Goal: Obtain resource: Download file/media

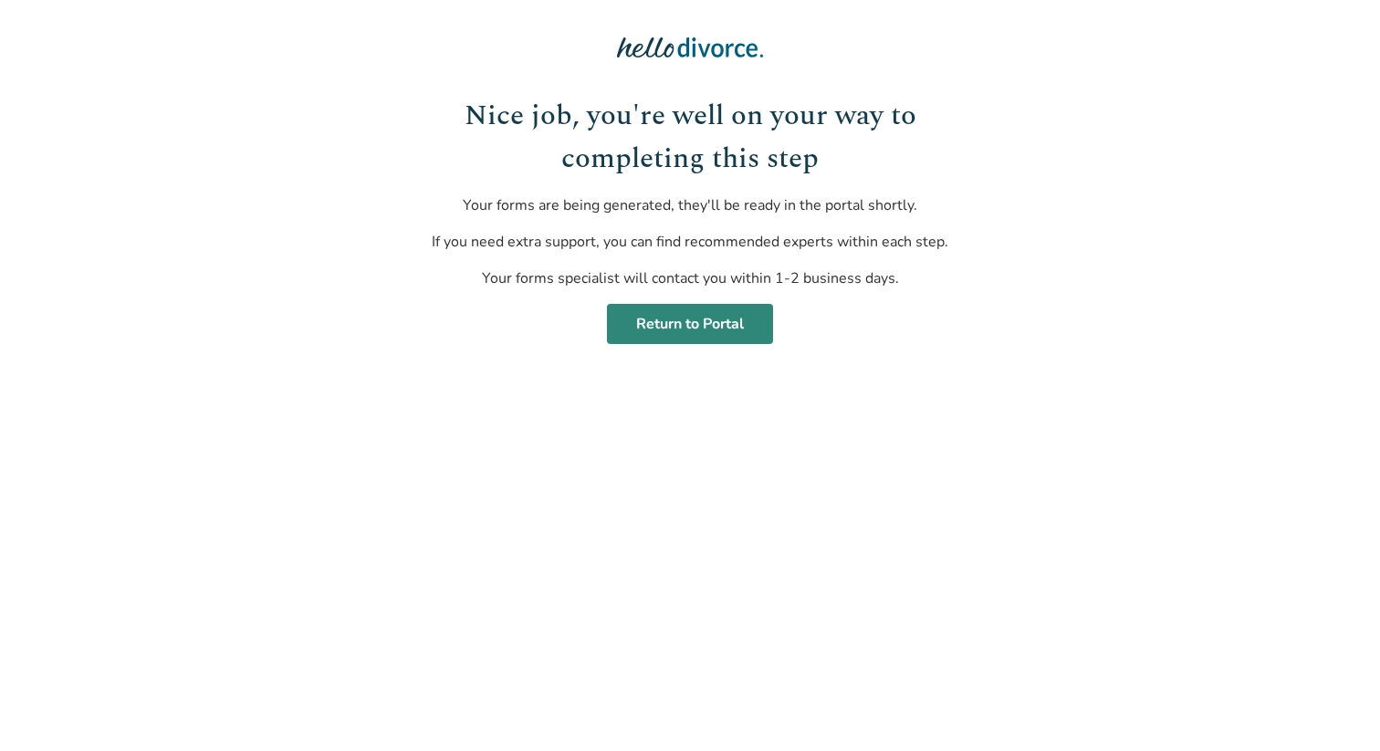
click at [695, 337] on link "Return to Portal" at bounding box center [690, 324] width 166 height 40
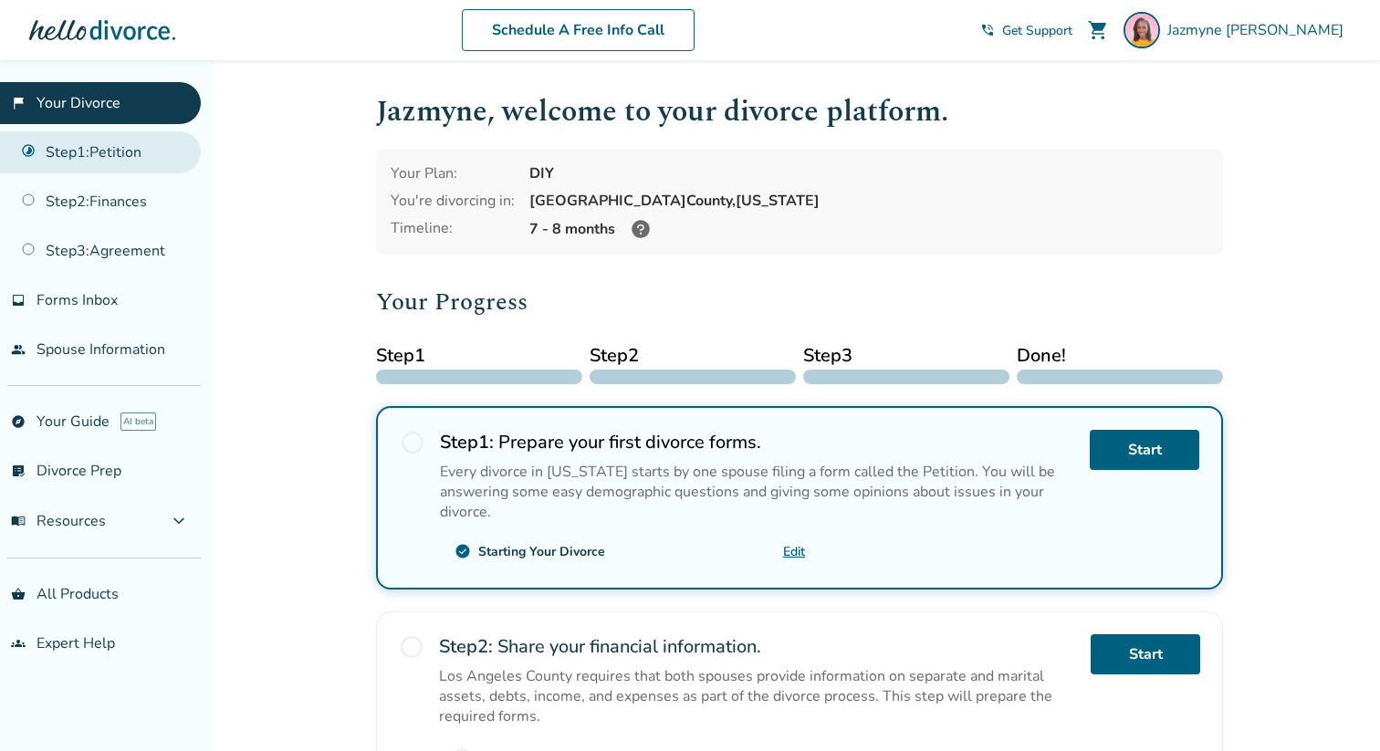
click at [153, 156] on link "Step 1 : Petition" at bounding box center [100, 152] width 201 height 42
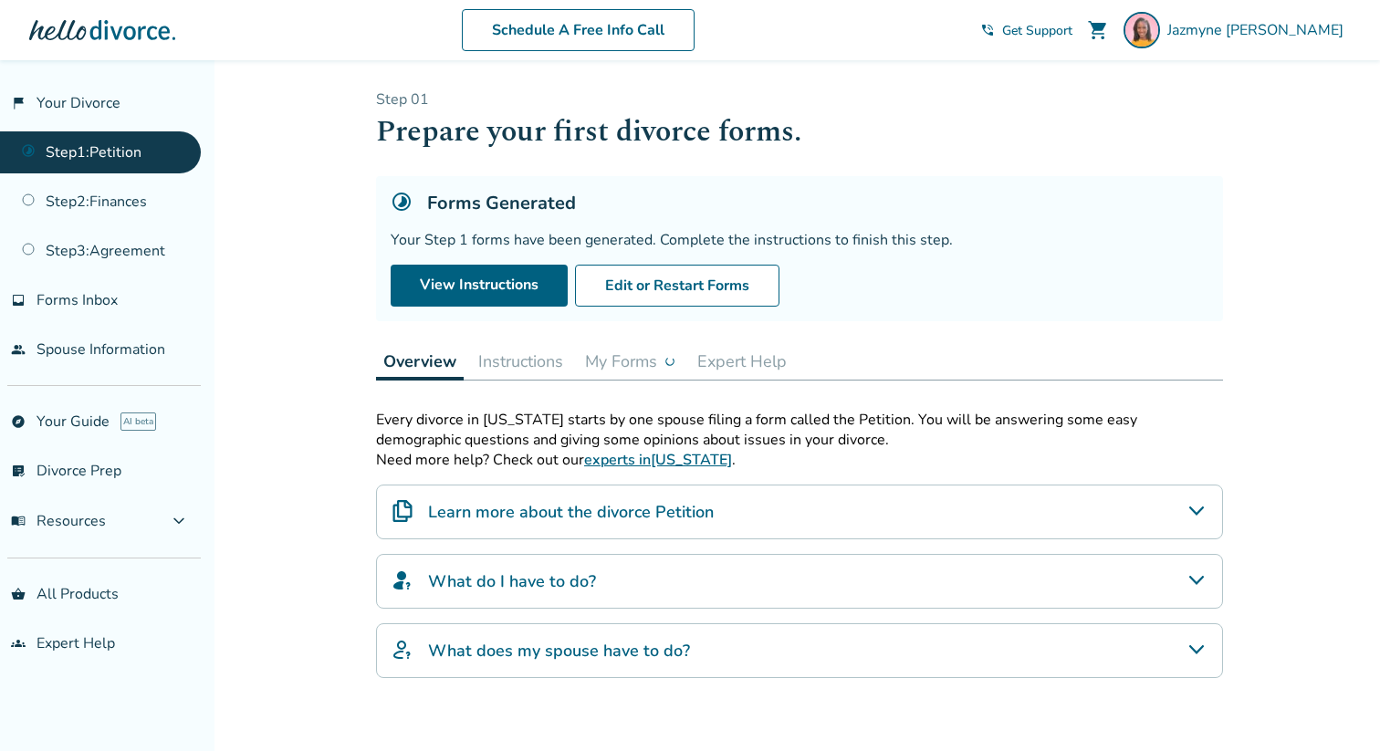
click at [662, 361] on button "My Forms" at bounding box center [630, 361] width 105 height 37
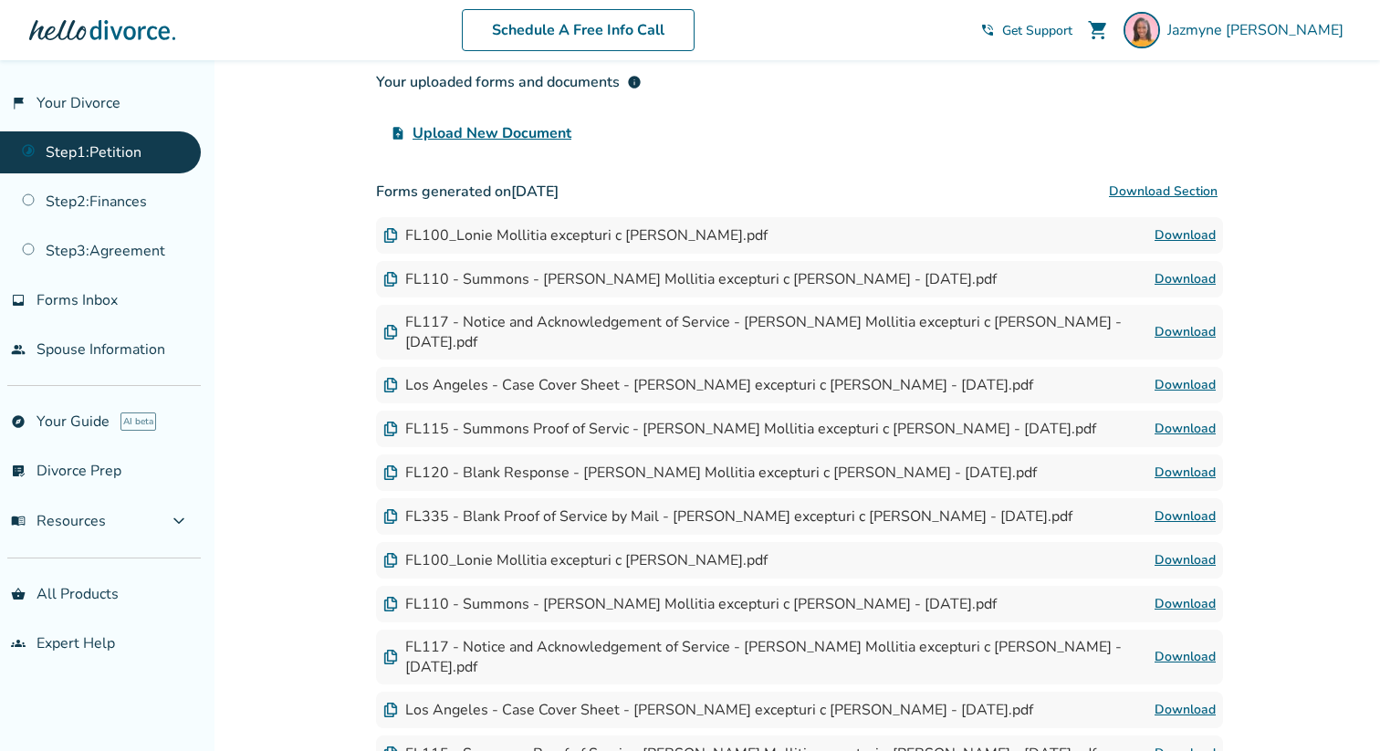
scroll to position [399, 0]
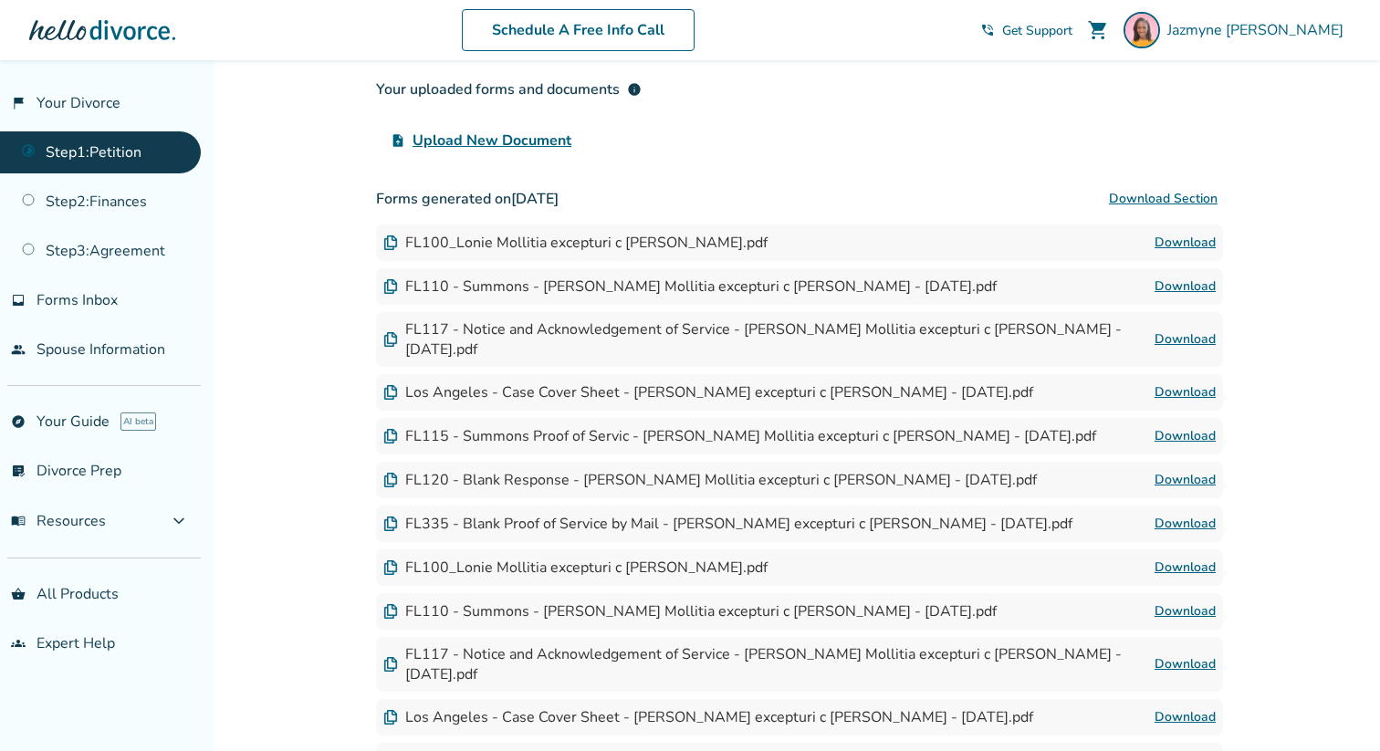
click at [1194, 246] on link "Download" at bounding box center [1185, 243] width 61 height 22
click at [1177, 237] on link "Download" at bounding box center [1185, 243] width 61 height 22
click at [1192, 288] on link "Download" at bounding box center [1185, 287] width 61 height 22
click at [1179, 237] on link "Download" at bounding box center [1185, 243] width 61 height 22
click at [394, 238] on img at bounding box center [390, 242] width 15 height 15
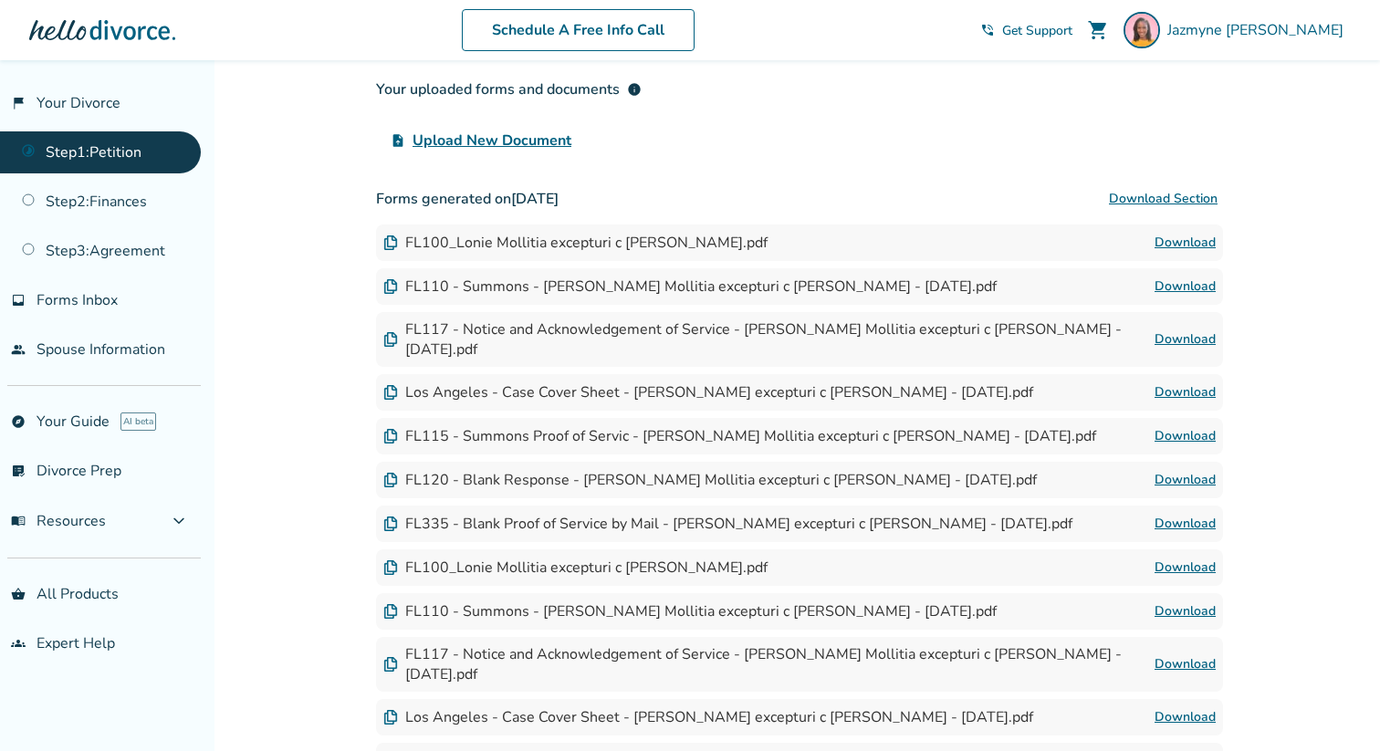
click at [394, 238] on img at bounding box center [390, 242] width 15 height 15
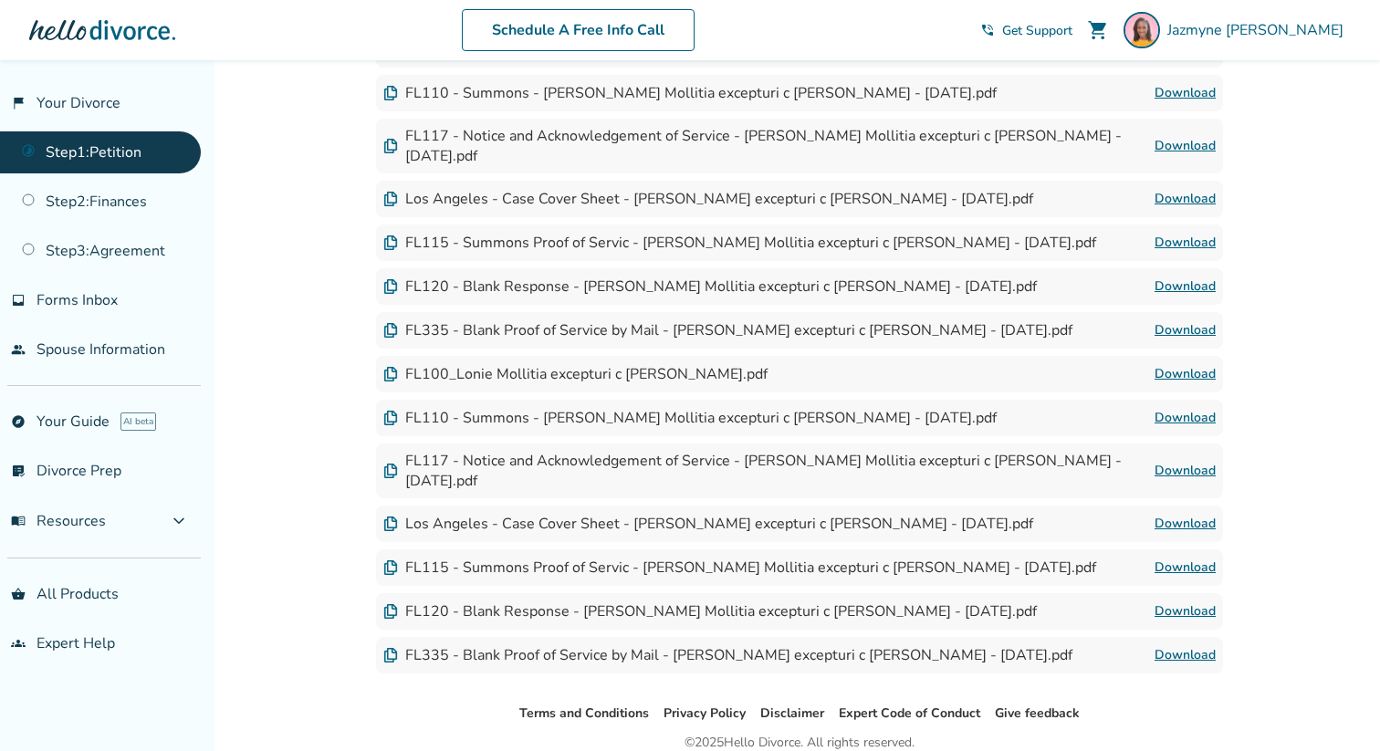
scroll to position [593, 0]
click at [1168, 362] on link "Download" at bounding box center [1185, 373] width 61 height 22
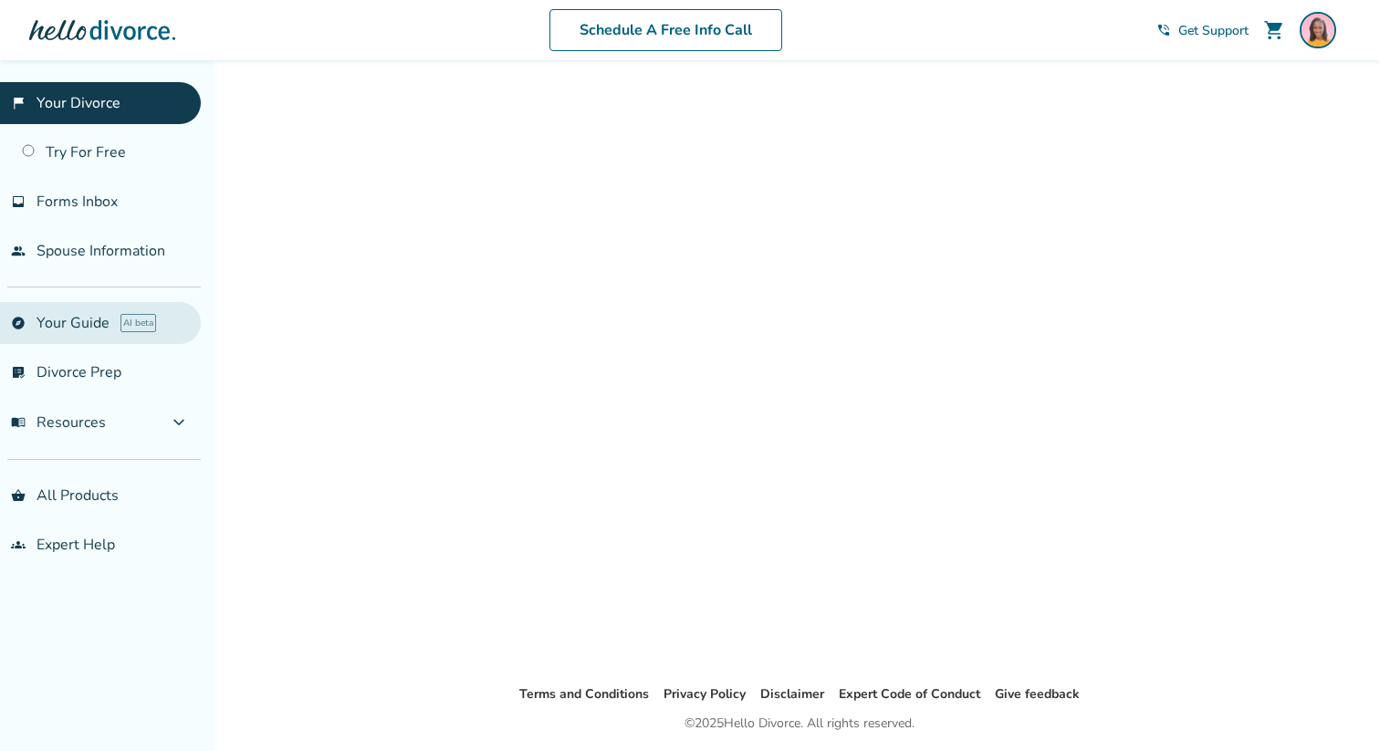
click at [93, 328] on link "explore Your Guide AI beta" at bounding box center [100, 323] width 201 height 42
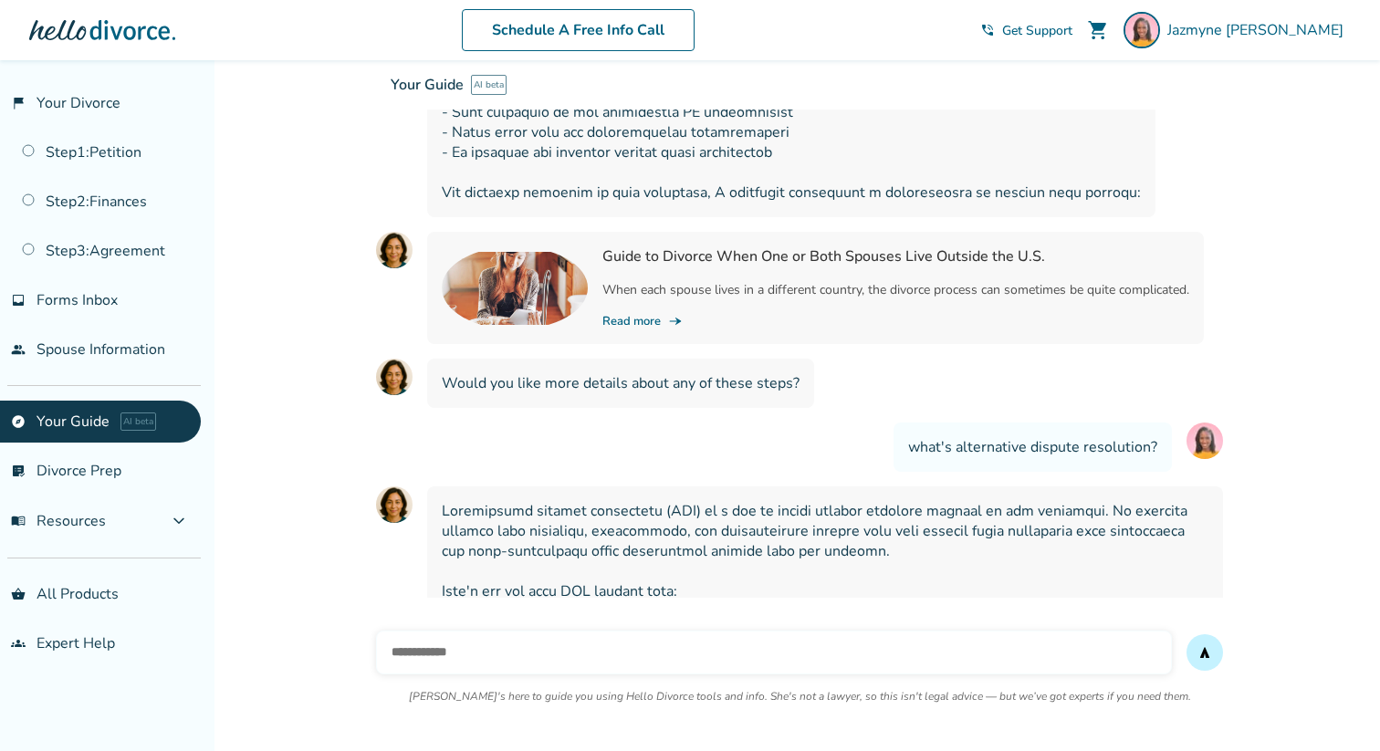
scroll to position [3901, 0]
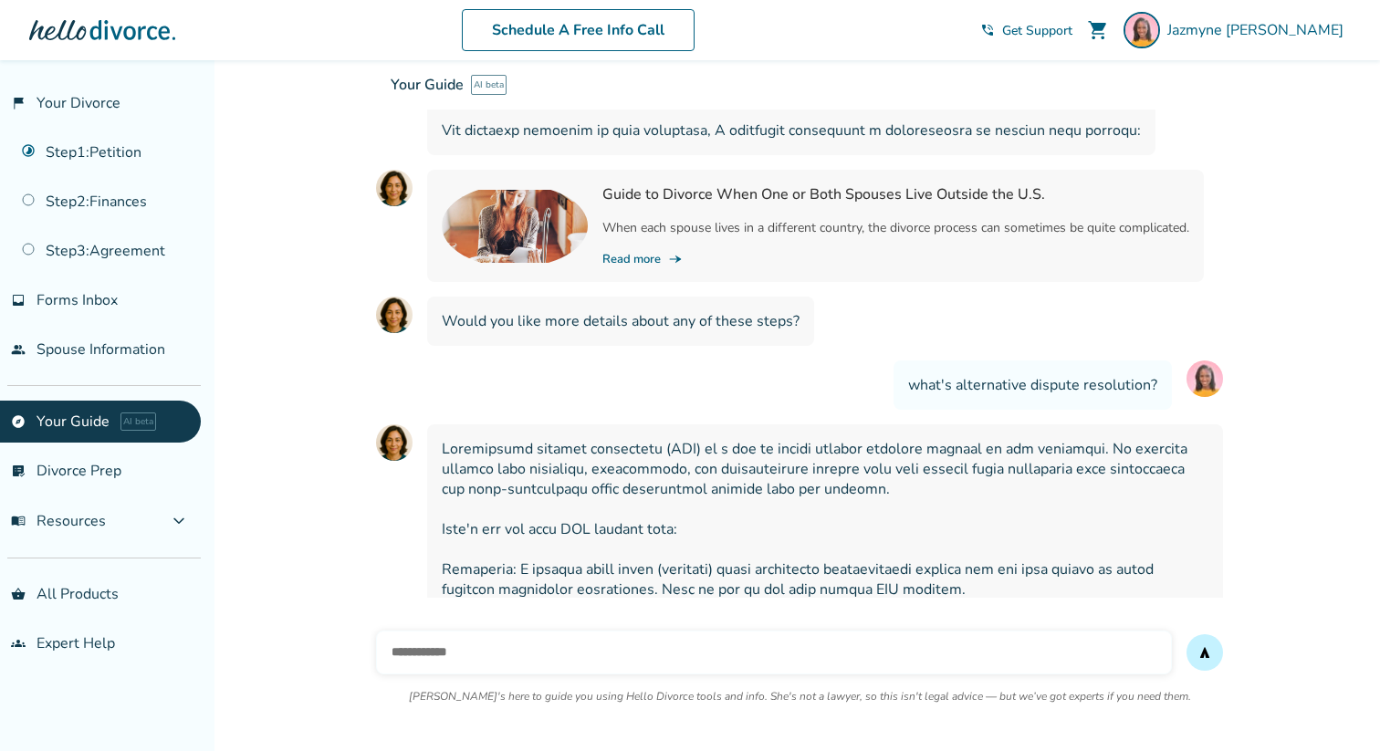
click at [456, 651] on input "text" at bounding box center [774, 653] width 796 height 44
